Goal: Browse casually

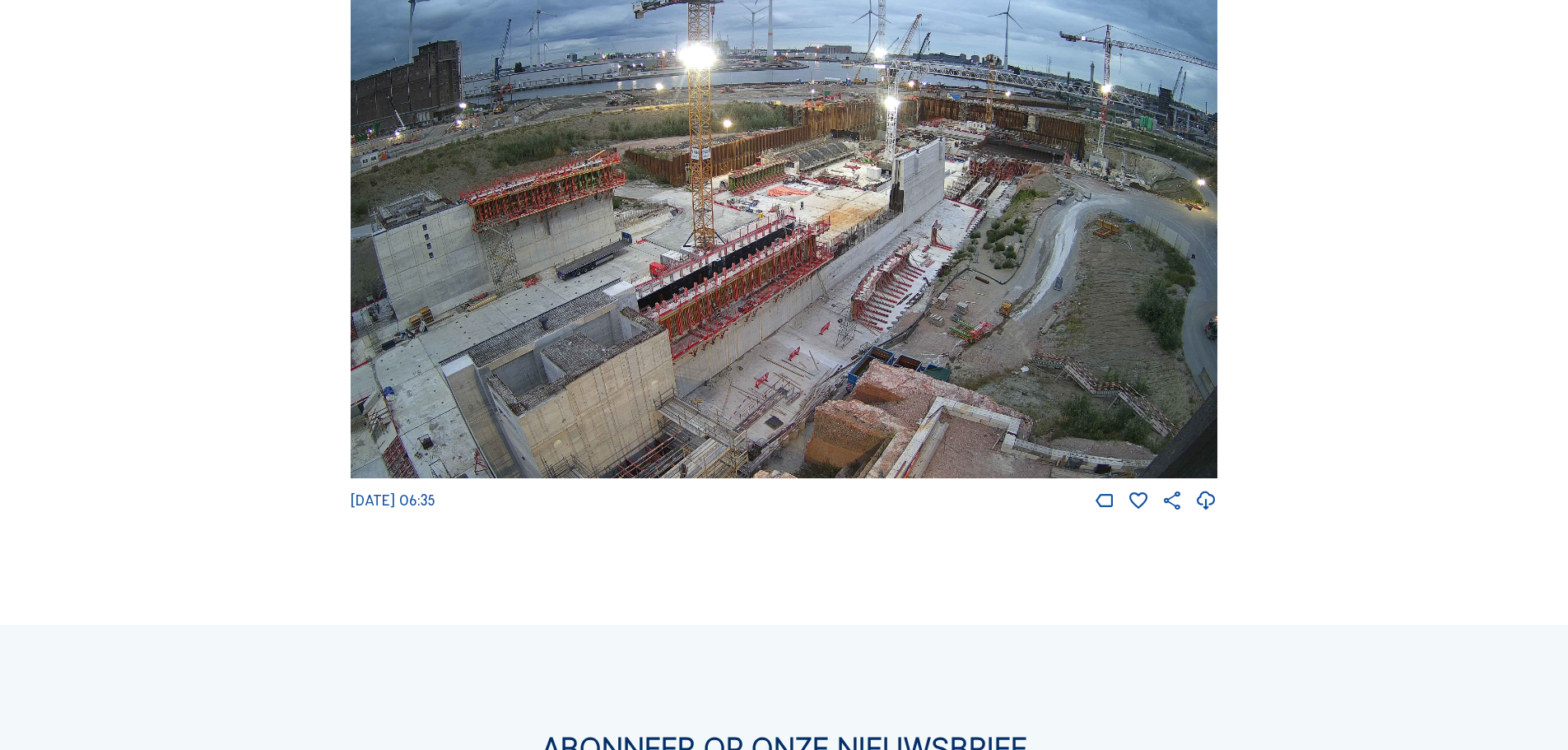
scroll to position [2727, 0]
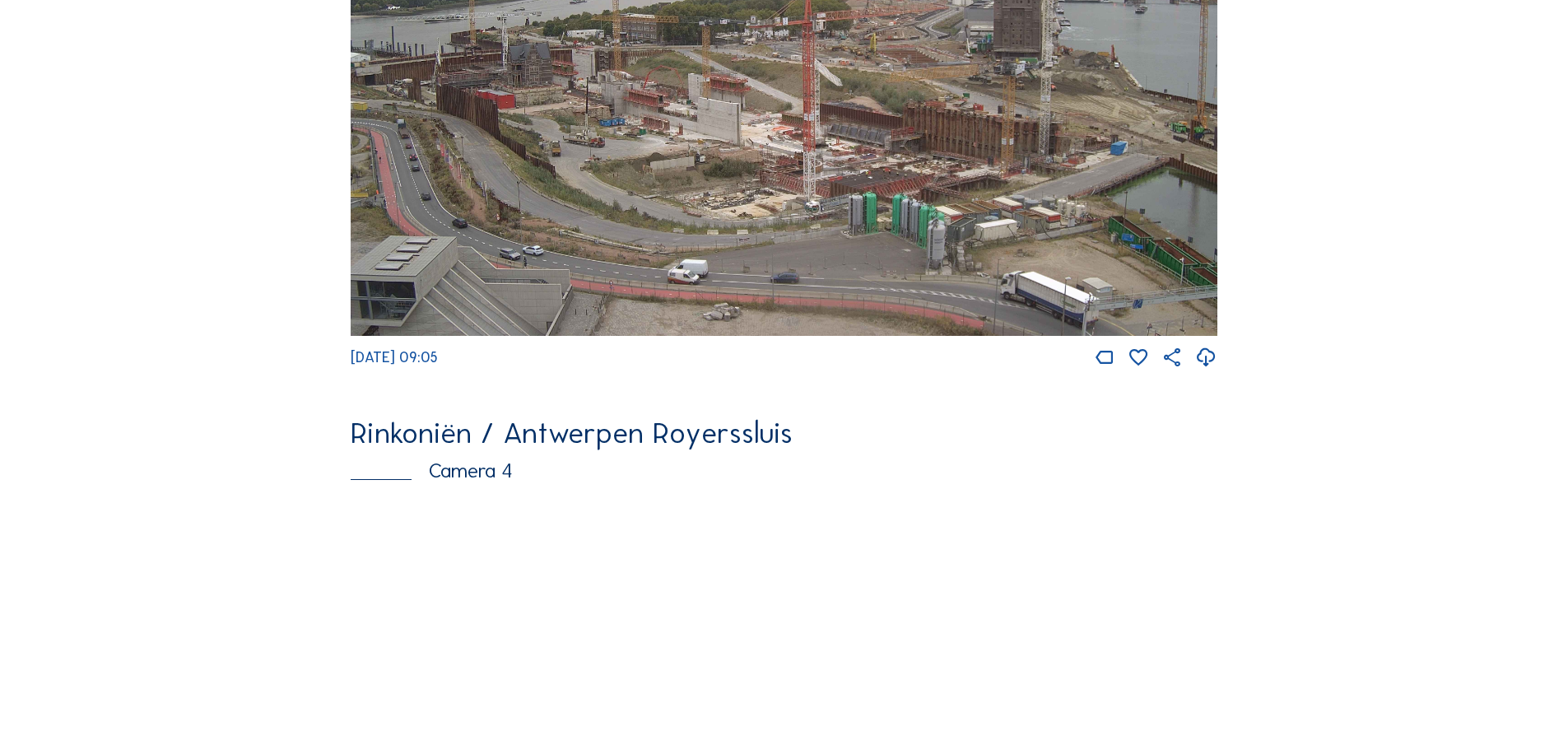
scroll to position [2224, 0]
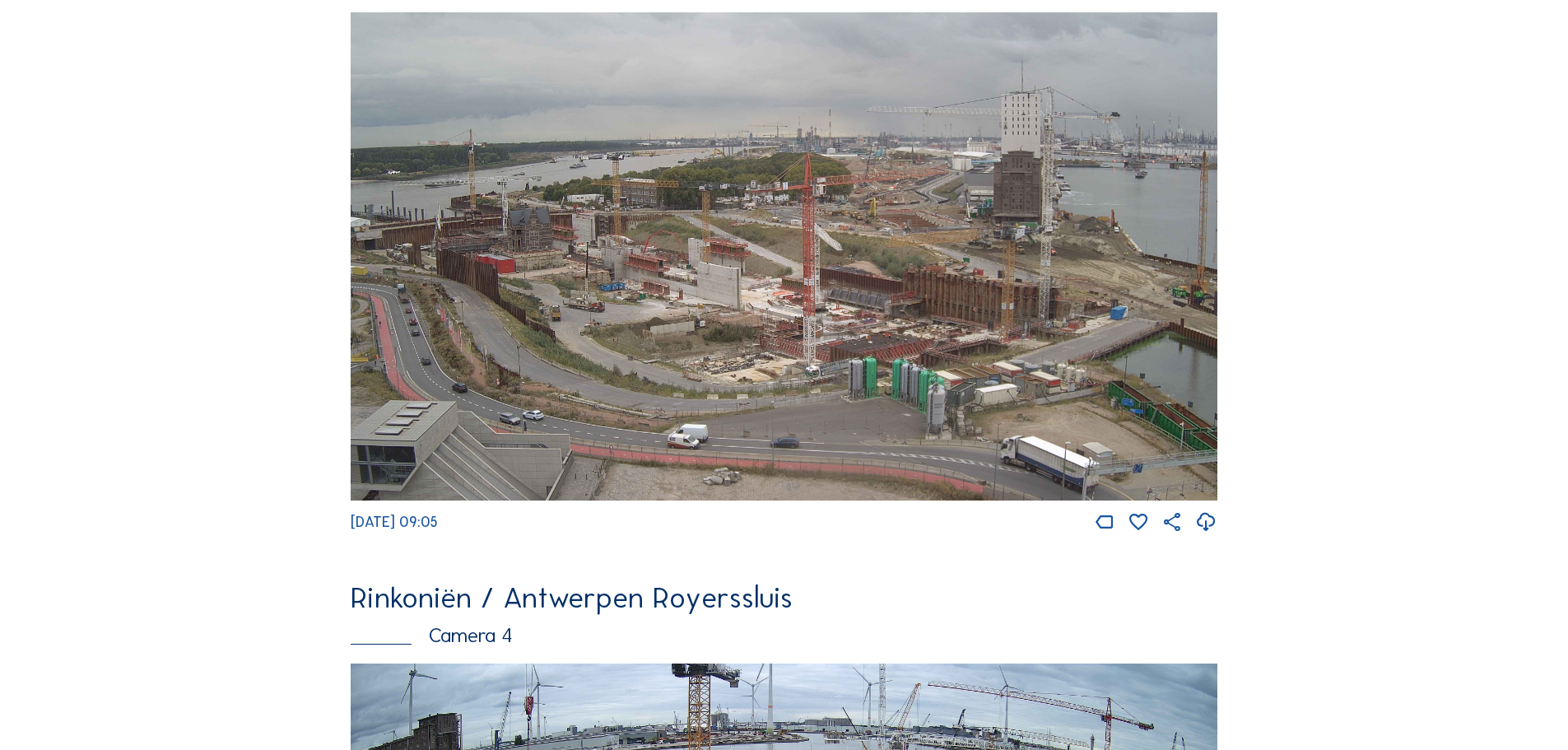
click at [831, 349] on img at bounding box center [784, 256] width 866 height 488
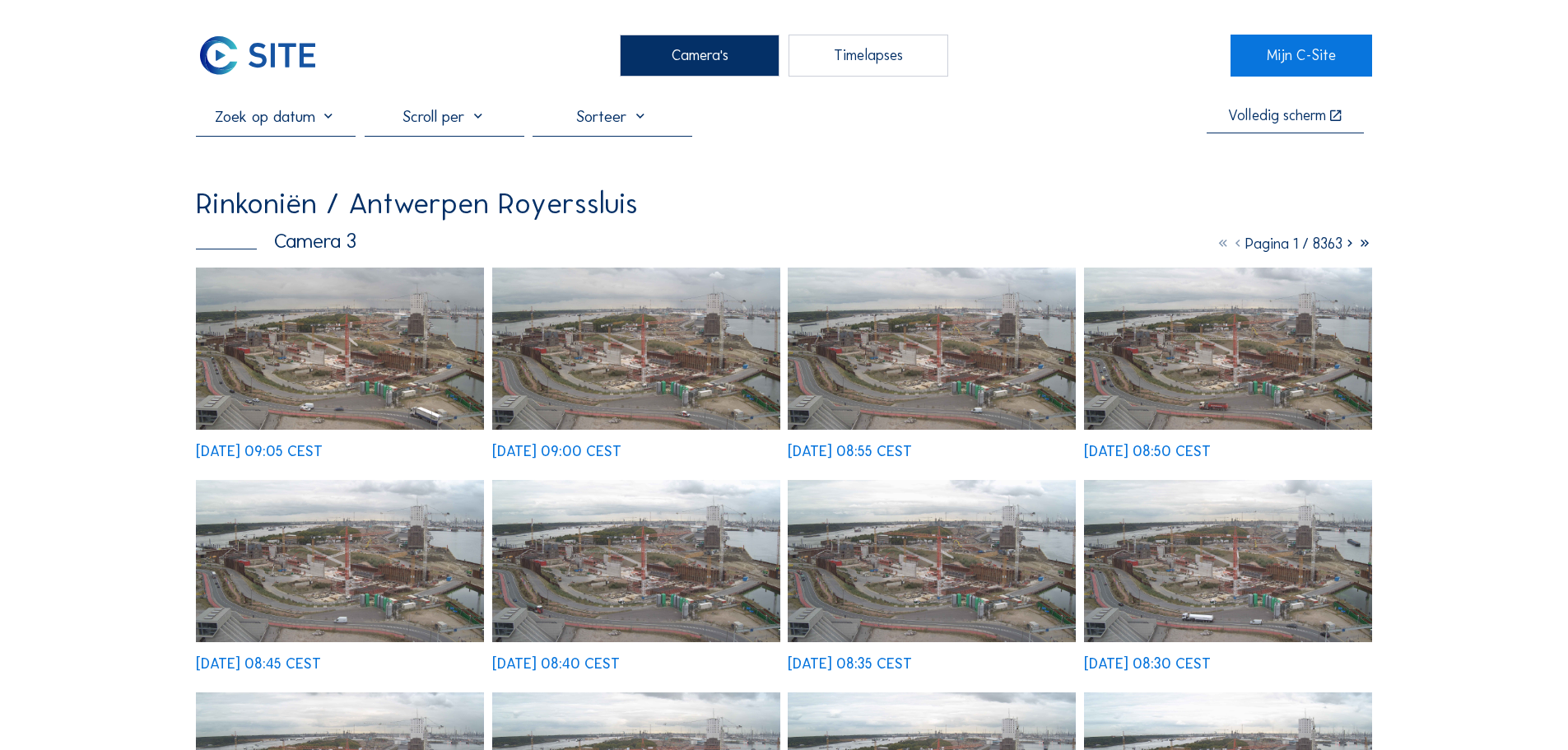
click at [374, 342] on img at bounding box center [340, 349] width 288 height 162
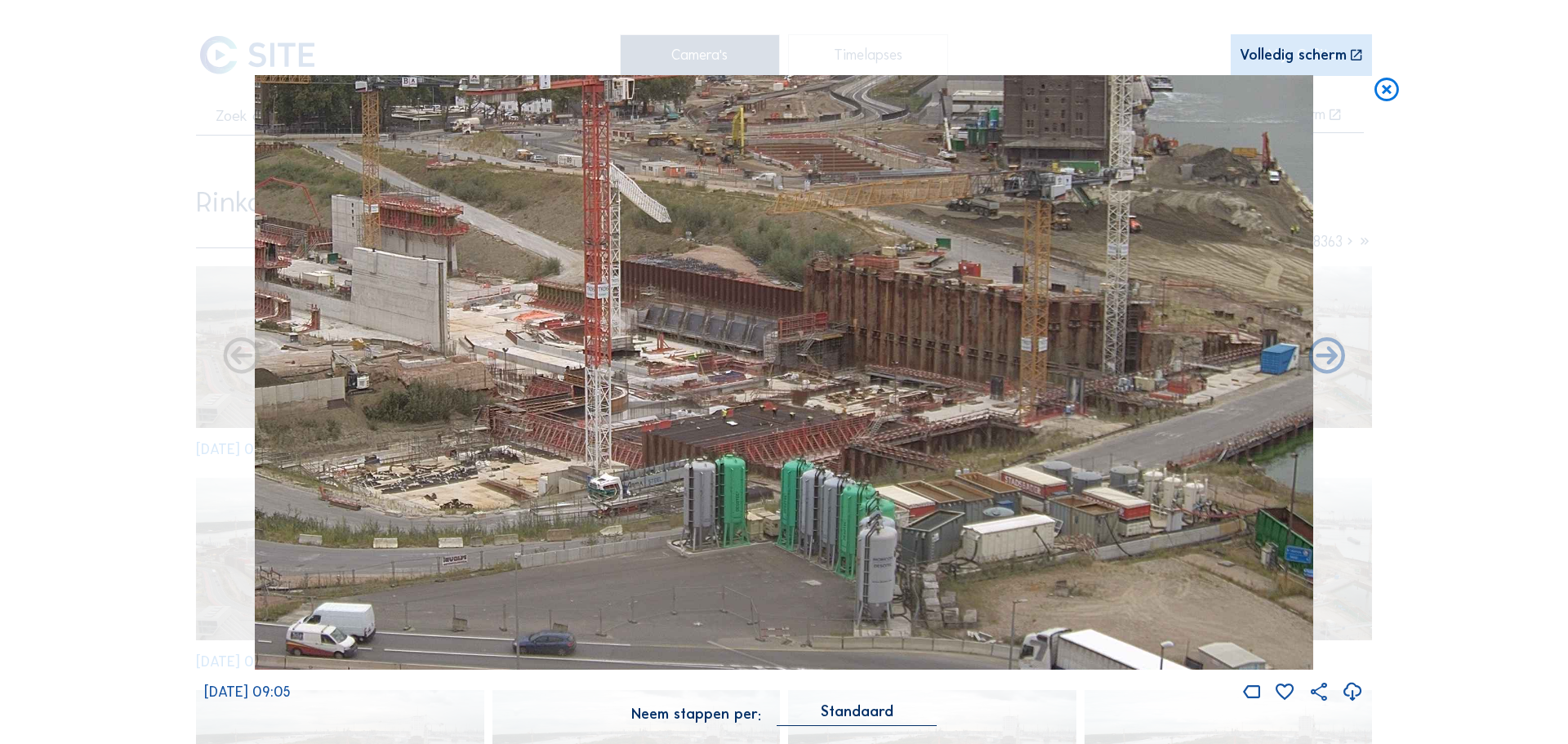
drag, startPoint x: 489, startPoint y: 309, endPoint x: 481, endPoint y: 296, distance: 15.3
click at [481, 296] on img at bounding box center [784, 373] width 1058 height 595
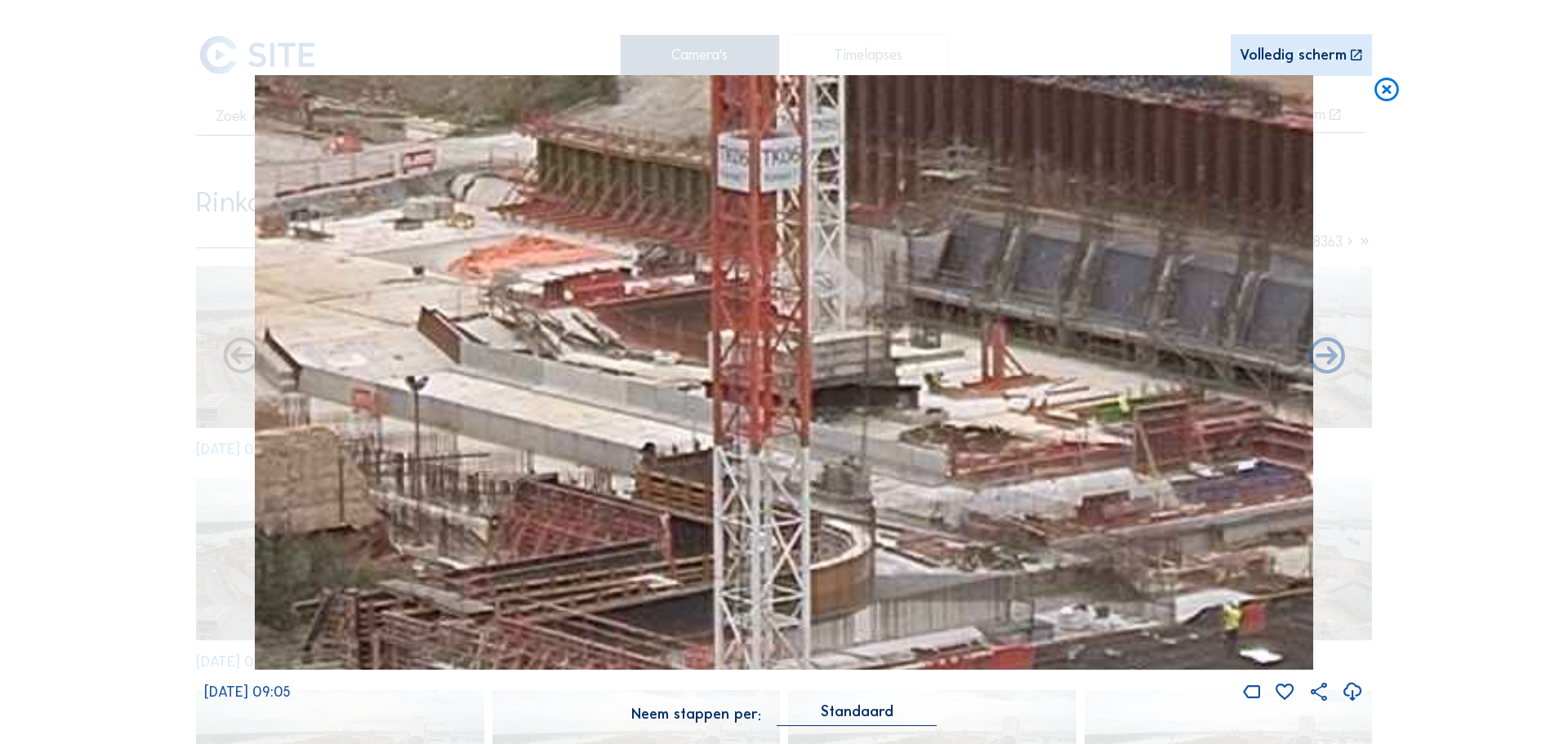
drag, startPoint x: 775, startPoint y: 479, endPoint x: 666, endPoint y: 395, distance: 137.6
click at [666, 395] on img at bounding box center [784, 373] width 1058 height 595
